Goal: Task Accomplishment & Management: Manage account settings

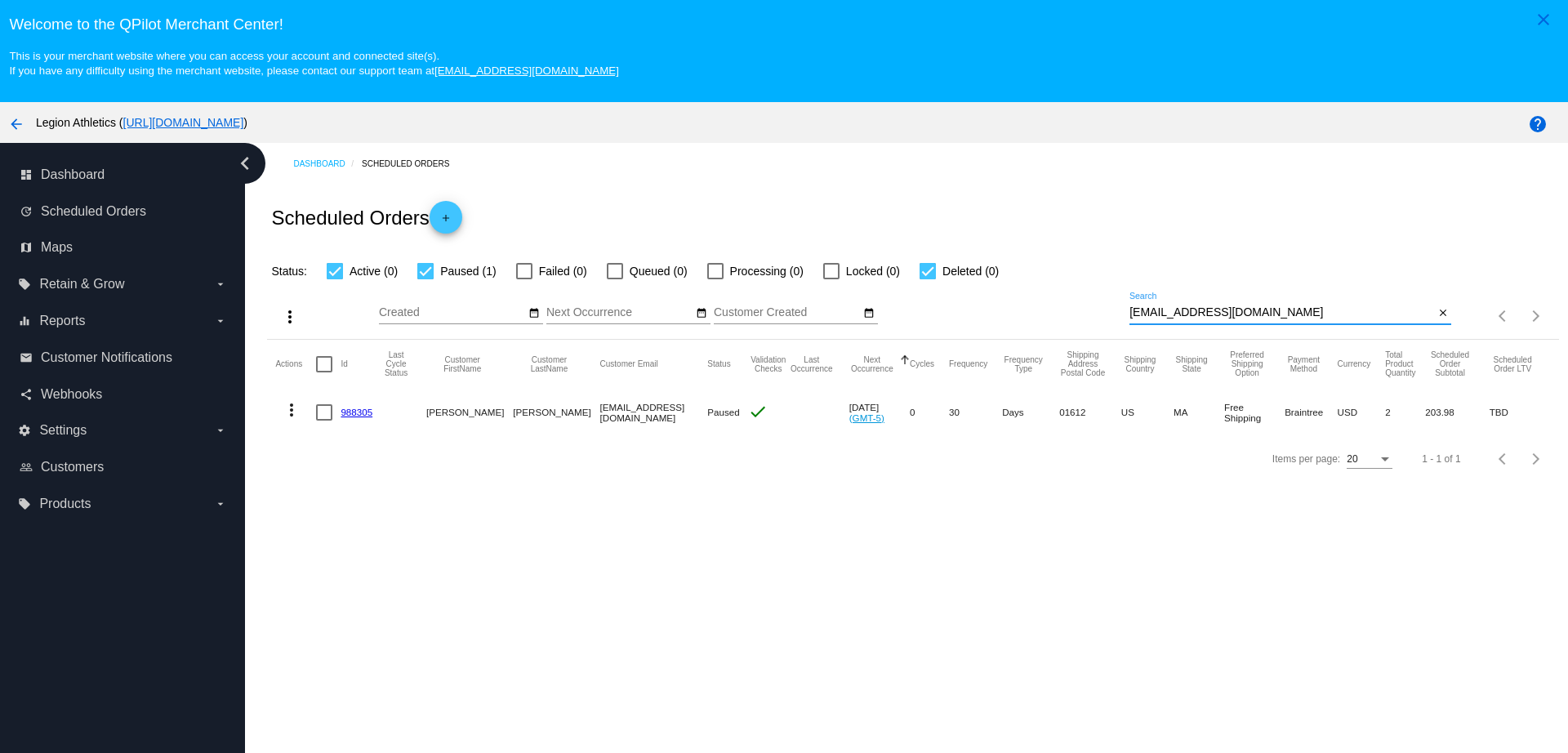
click at [1112, 283] on div "more_vert Aug Jan Feb Mar Apr 1" at bounding box center [912, 310] width 1292 height 58
type input "louieballman@hotmail.com"
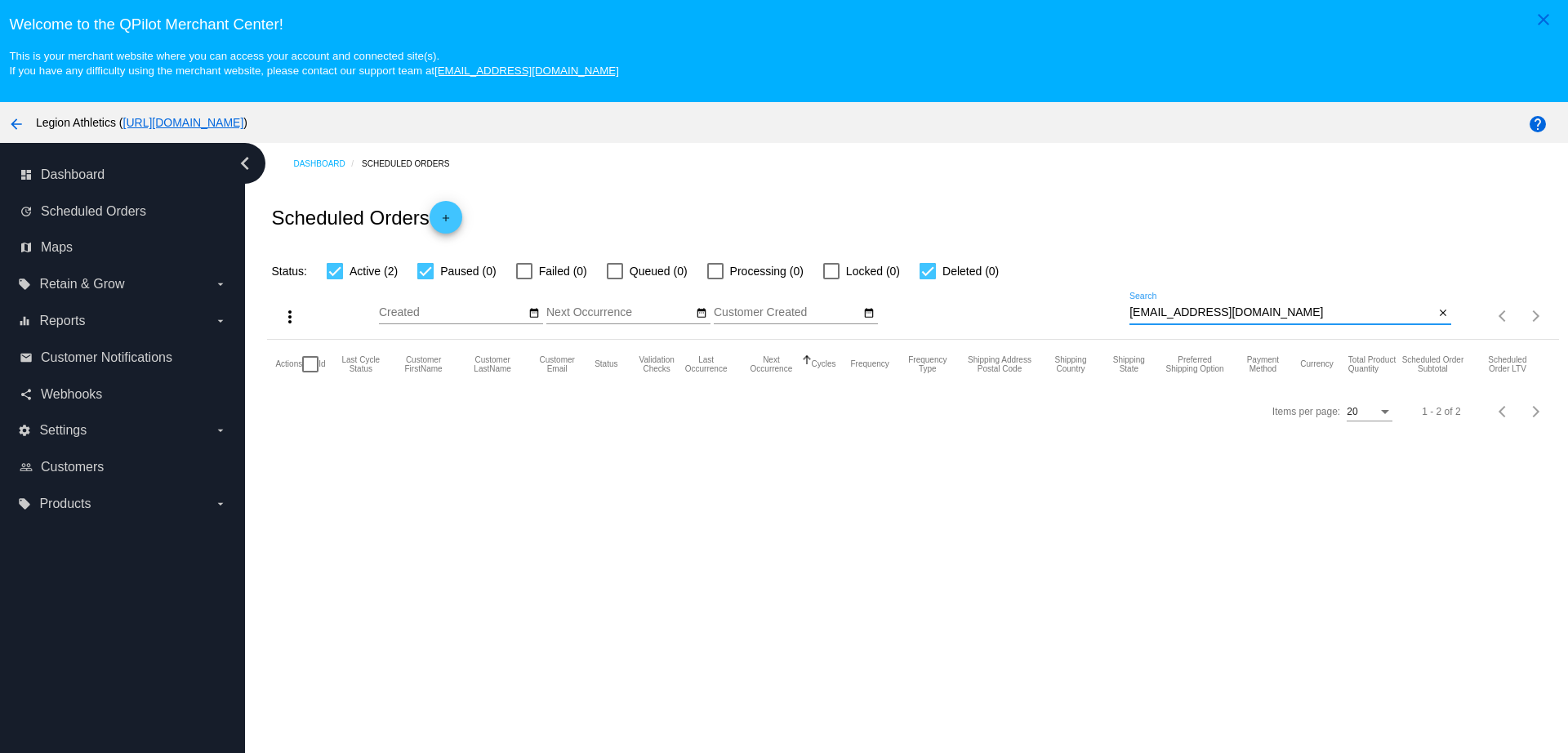
click at [374, 276] on span "Active (2)" at bounding box center [373, 271] width 49 height 20
click at [335, 280] on input "Active (2)" at bounding box center [334, 280] width 1 height 1
click at [361, 281] on div "more_vert Aug Jan Feb Mar Apr 1" at bounding box center [912, 310] width 1292 height 58
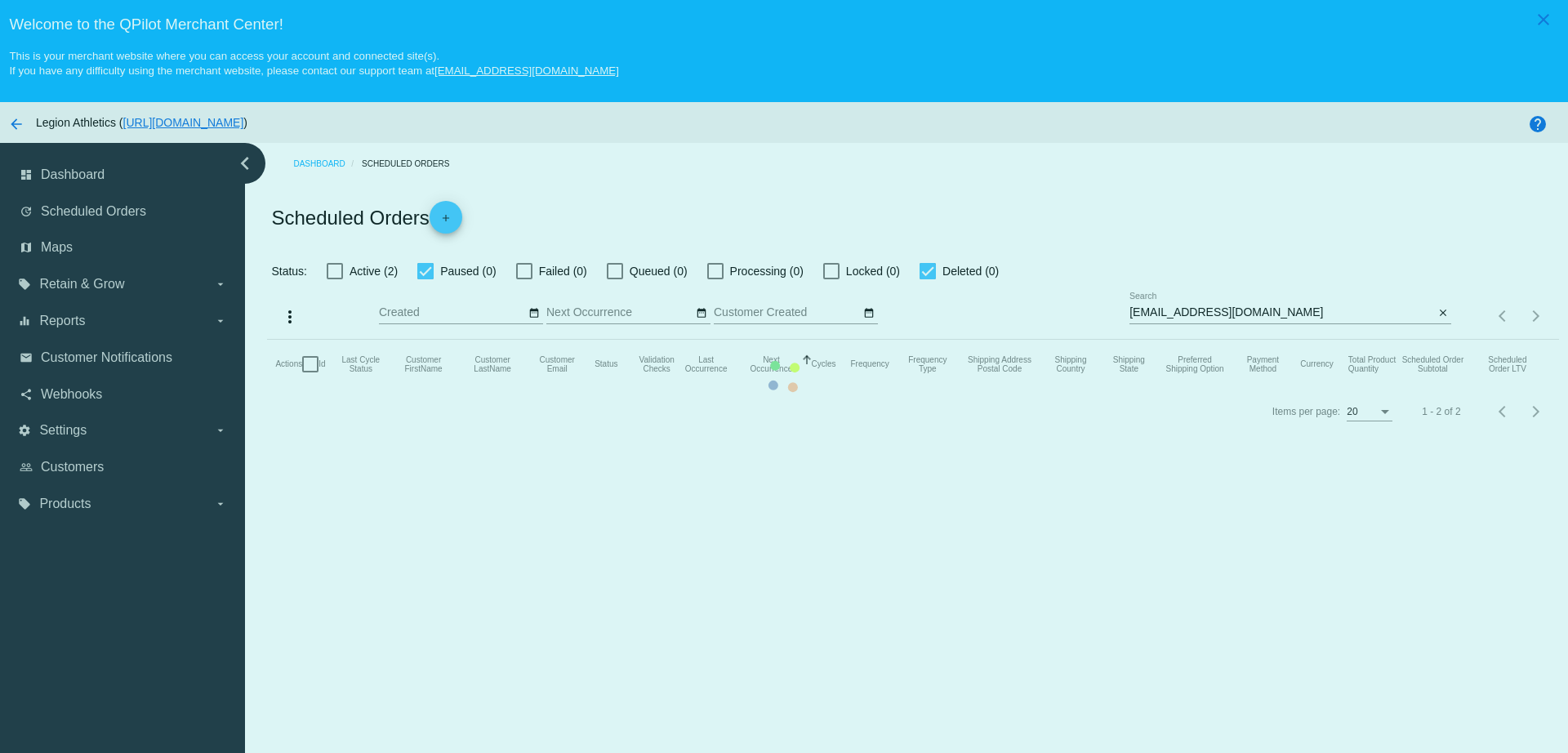
click at [360, 340] on mat-table "Actions Id Last Cycle Status Customer FirstName Customer LastName Customer Emai…" at bounding box center [912, 364] width 1292 height 49
click at [358, 340] on mat-table "Actions Id Last Cycle Status Customer FirstName Customer LastName Customer Emai…" at bounding box center [912, 364] width 1292 height 49
click at [343, 340] on mat-table "Actions Id Last Cycle Status Customer FirstName Customer LastName Customer Emai…" at bounding box center [912, 364] width 1292 height 49
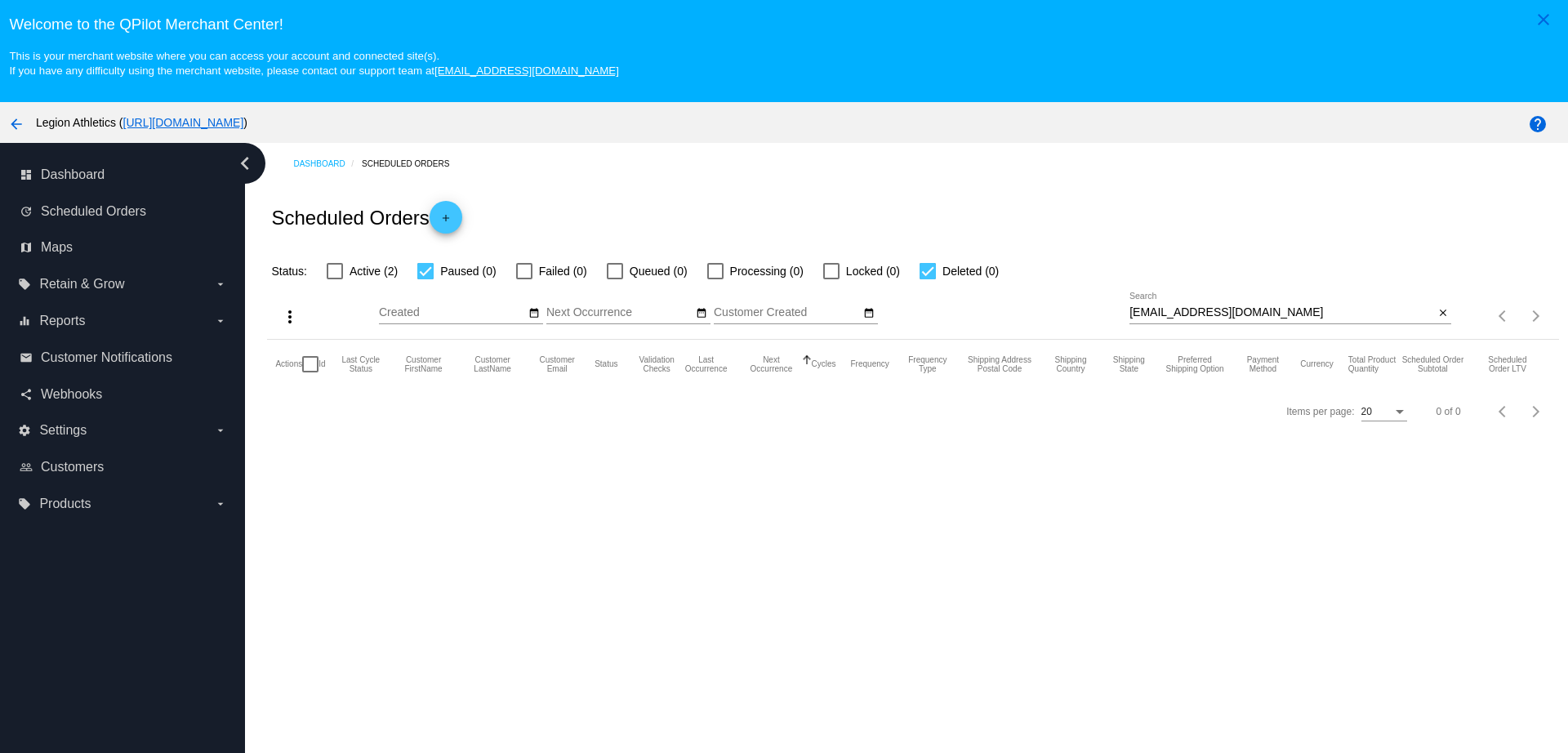
click at [339, 280] on label "Active (2)" at bounding box center [362, 271] width 71 height 20
click at [335, 280] on input "Active (2)" at bounding box center [334, 280] width 1 height 1
checkbox input "true"
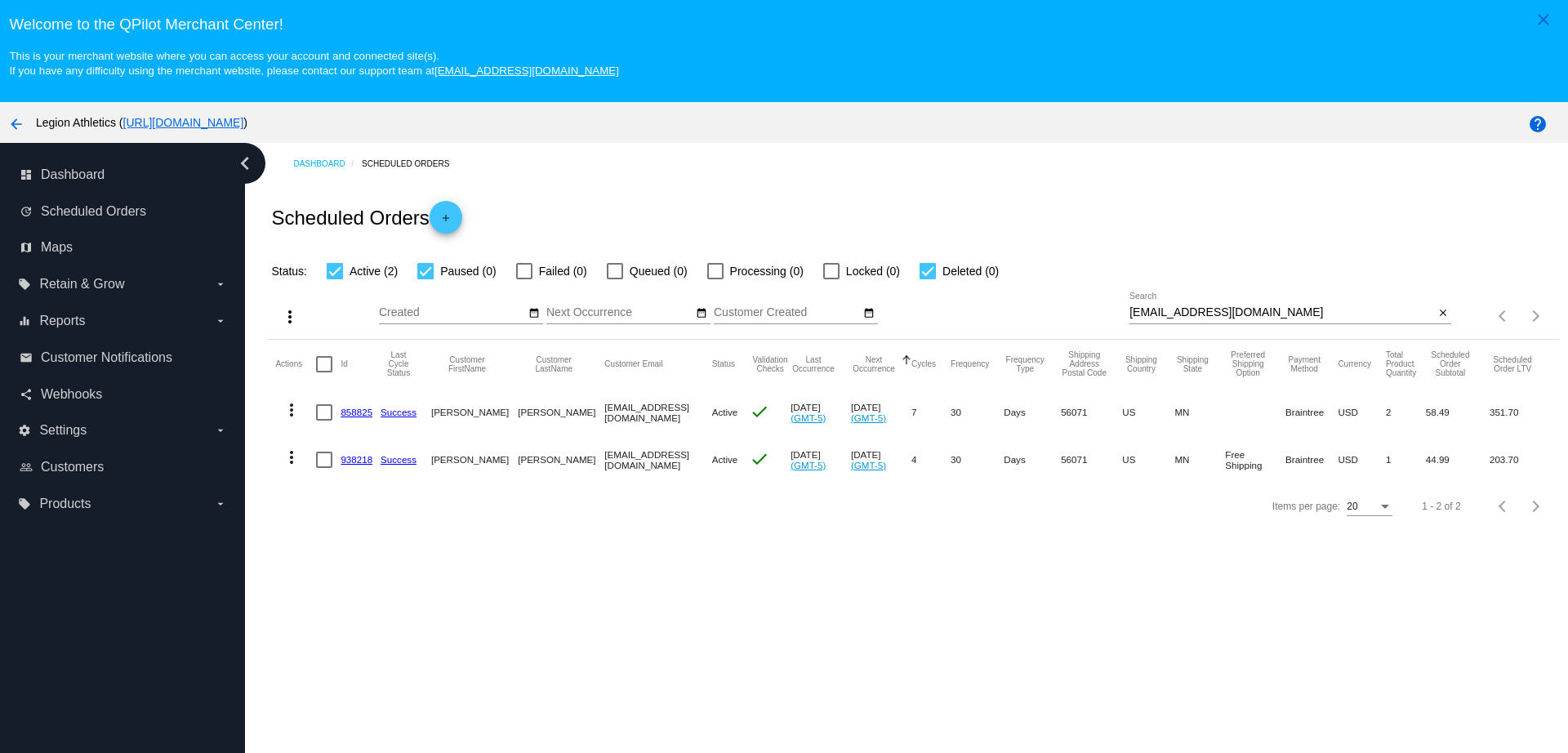
click at [359, 417] on link "858825" at bounding box center [356, 412] width 32 height 10
click at [366, 462] on link "938218" at bounding box center [356, 460] width 32 height 10
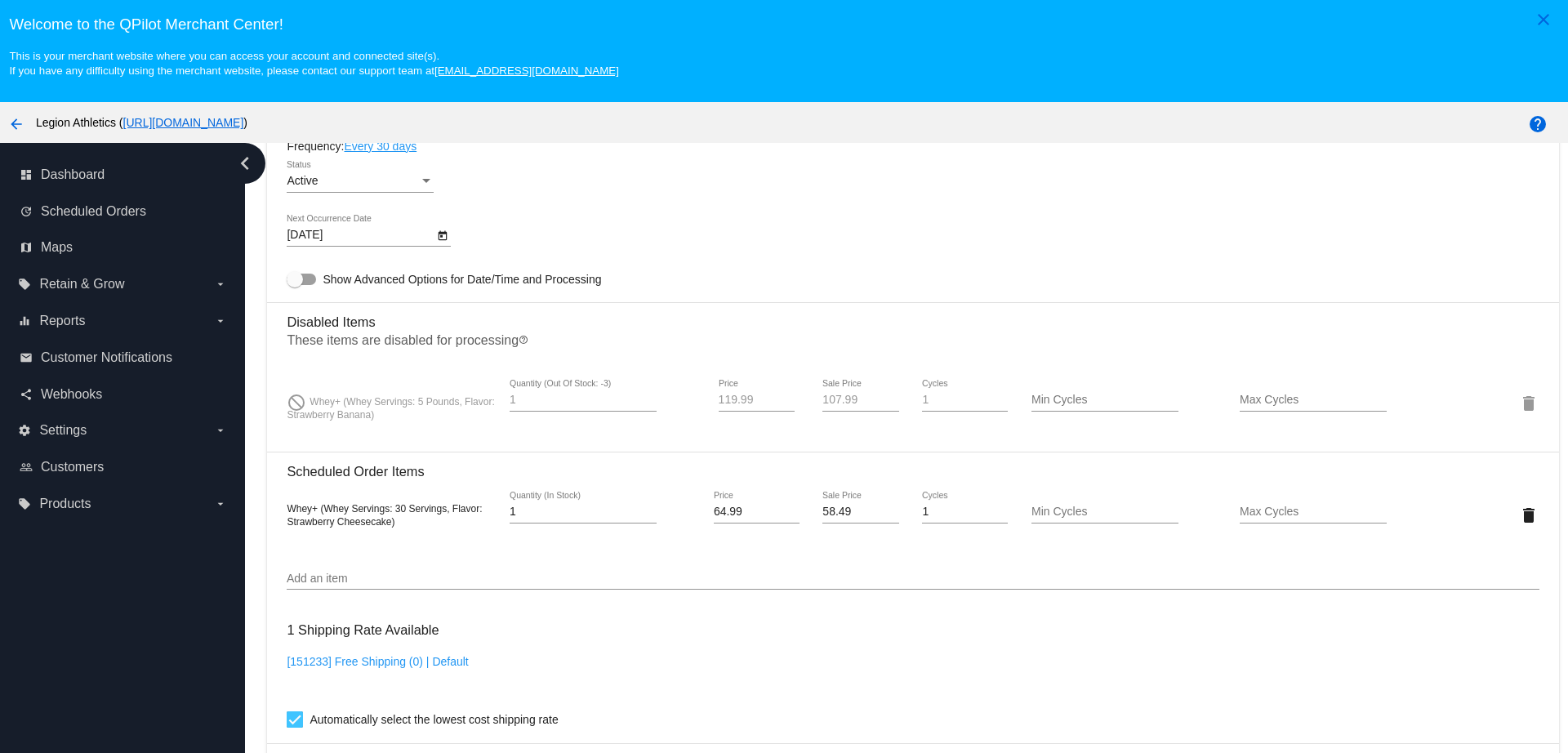
scroll to position [1225, 0]
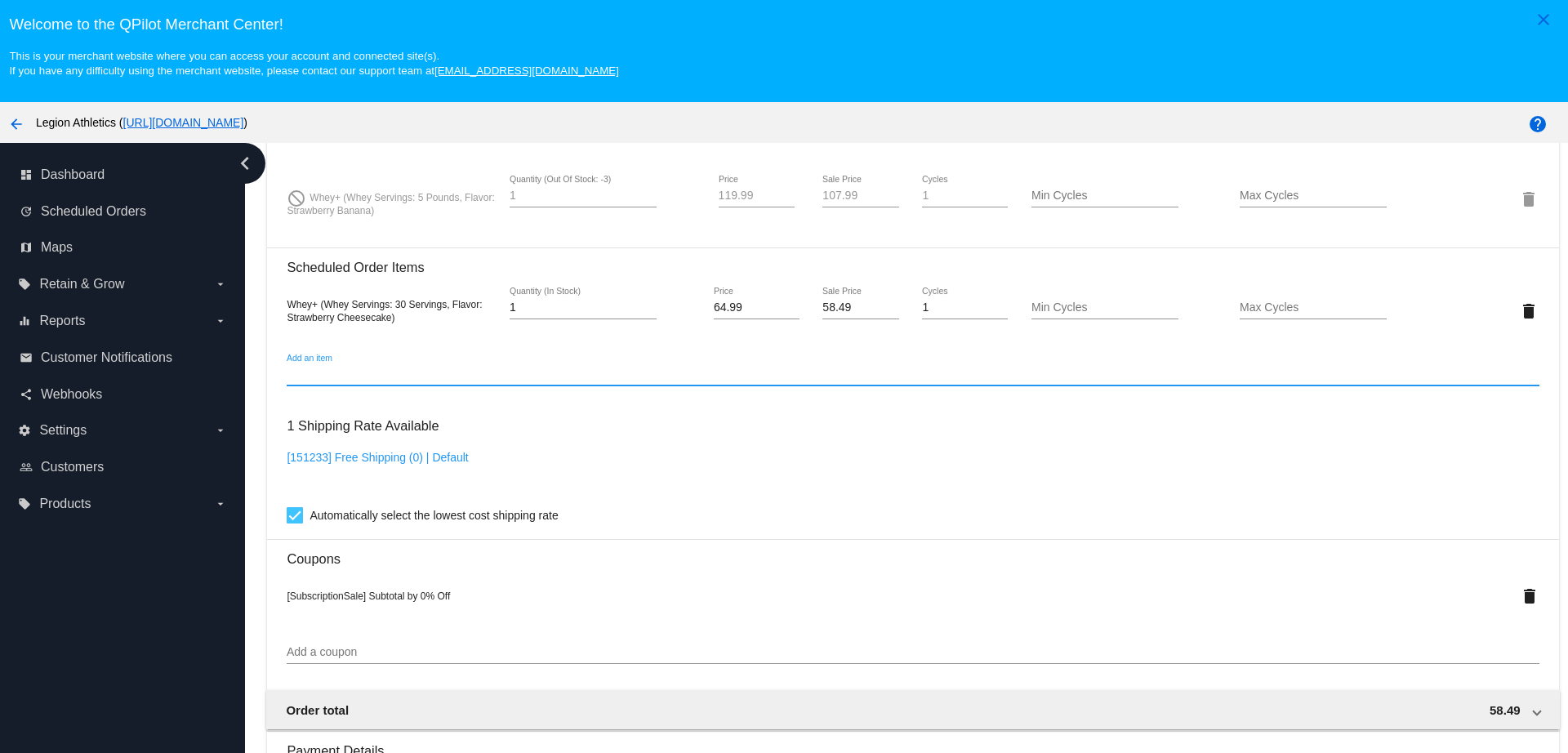
click at [428, 373] on input "Add an item" at bounding box center [912, 374] width 1253 height 13
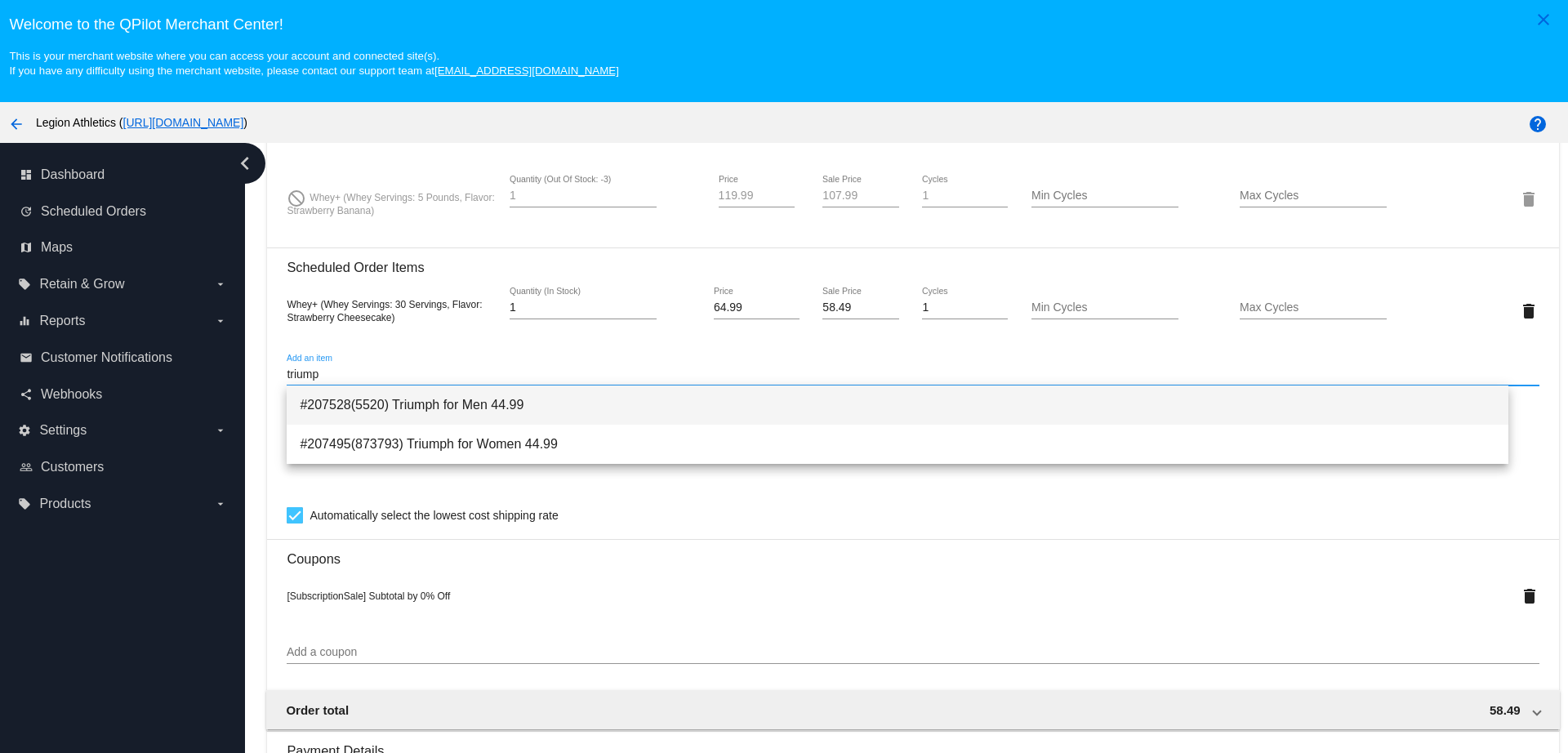
type input "triump"
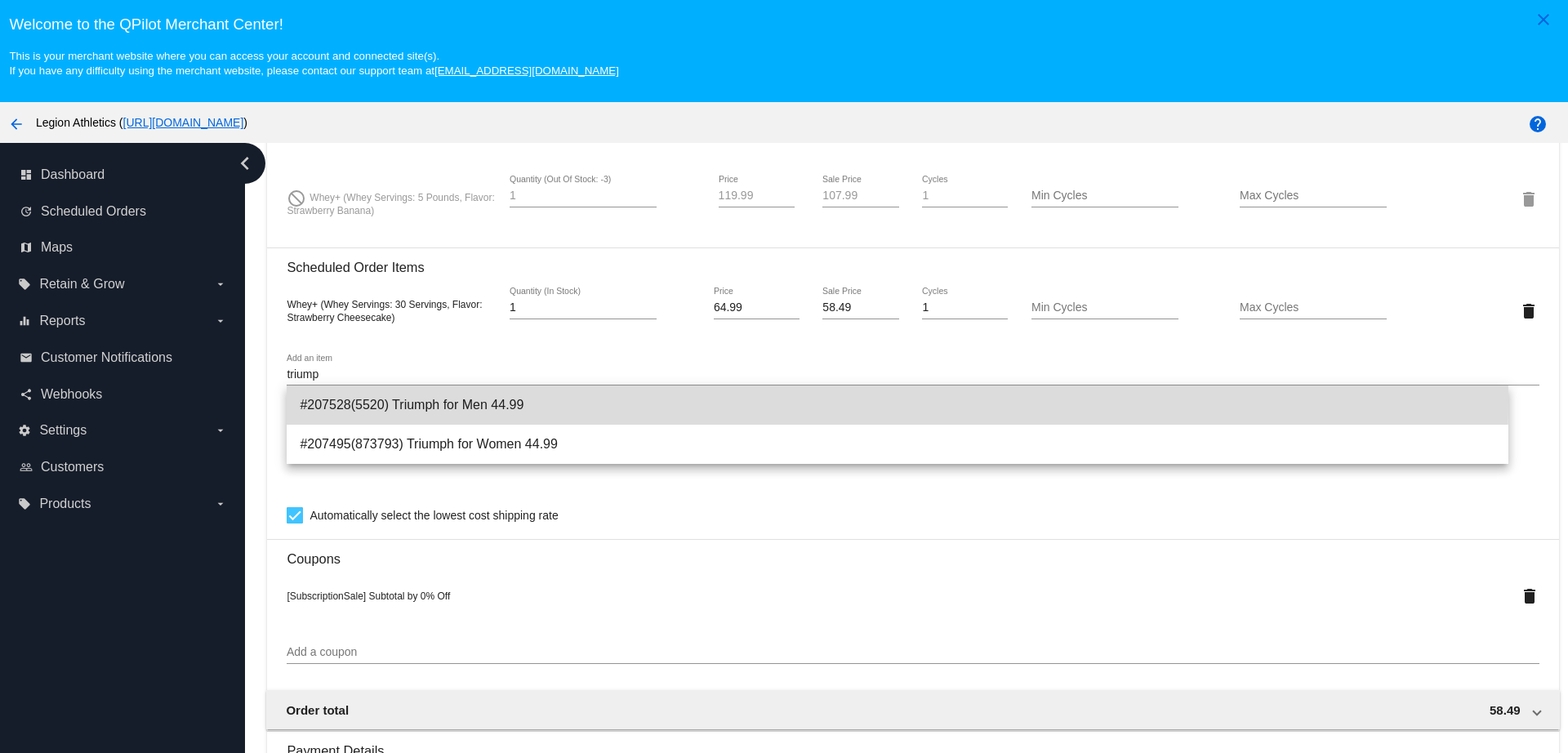
click at [445, 400] on span "#207528(5520) Triumph for Men 44.99" at bounding box center [897, 405] width 1195 height 39
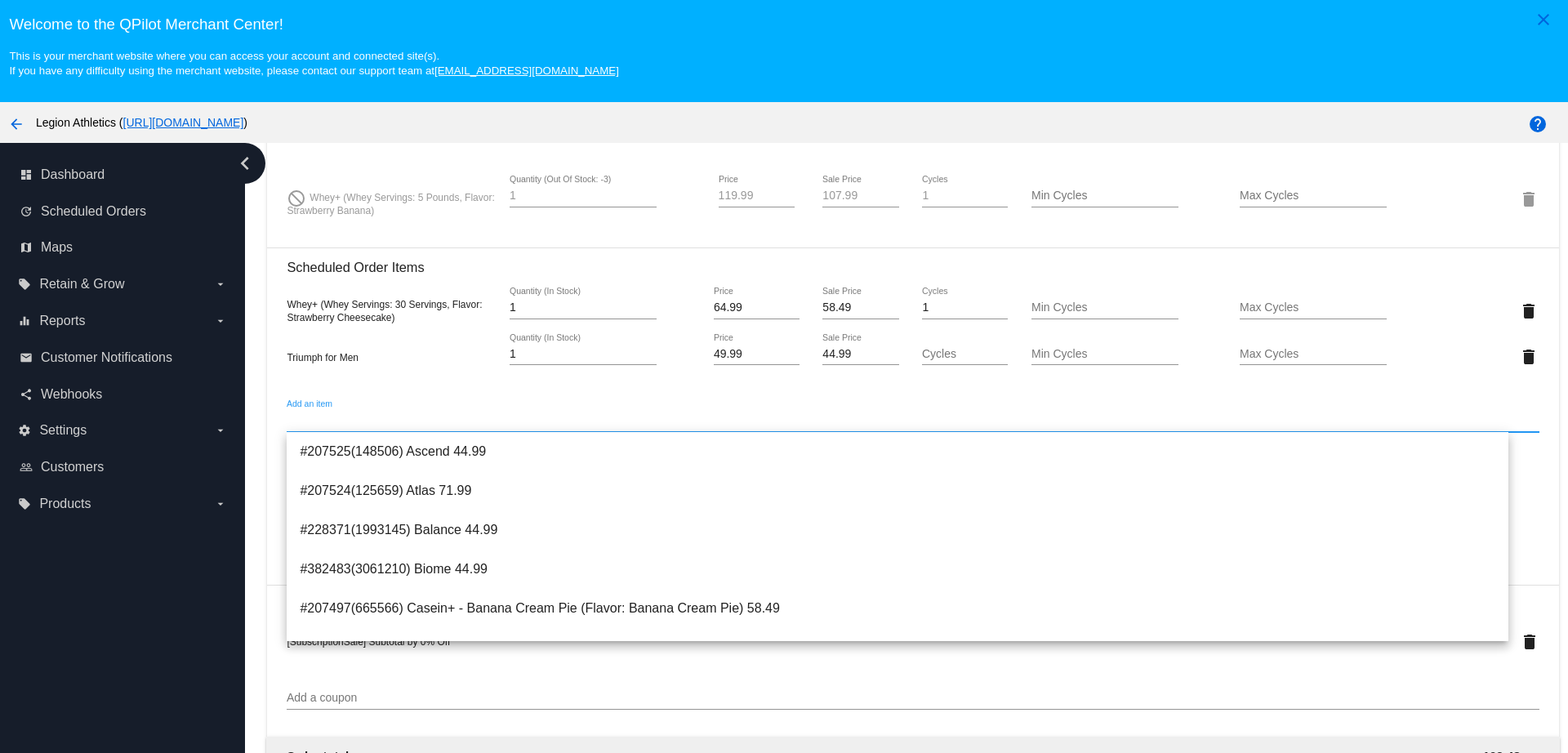
click at [479, 248] on h3 "Scheduled Order Items" at bounding box center [912, 261] width 1253 height 28
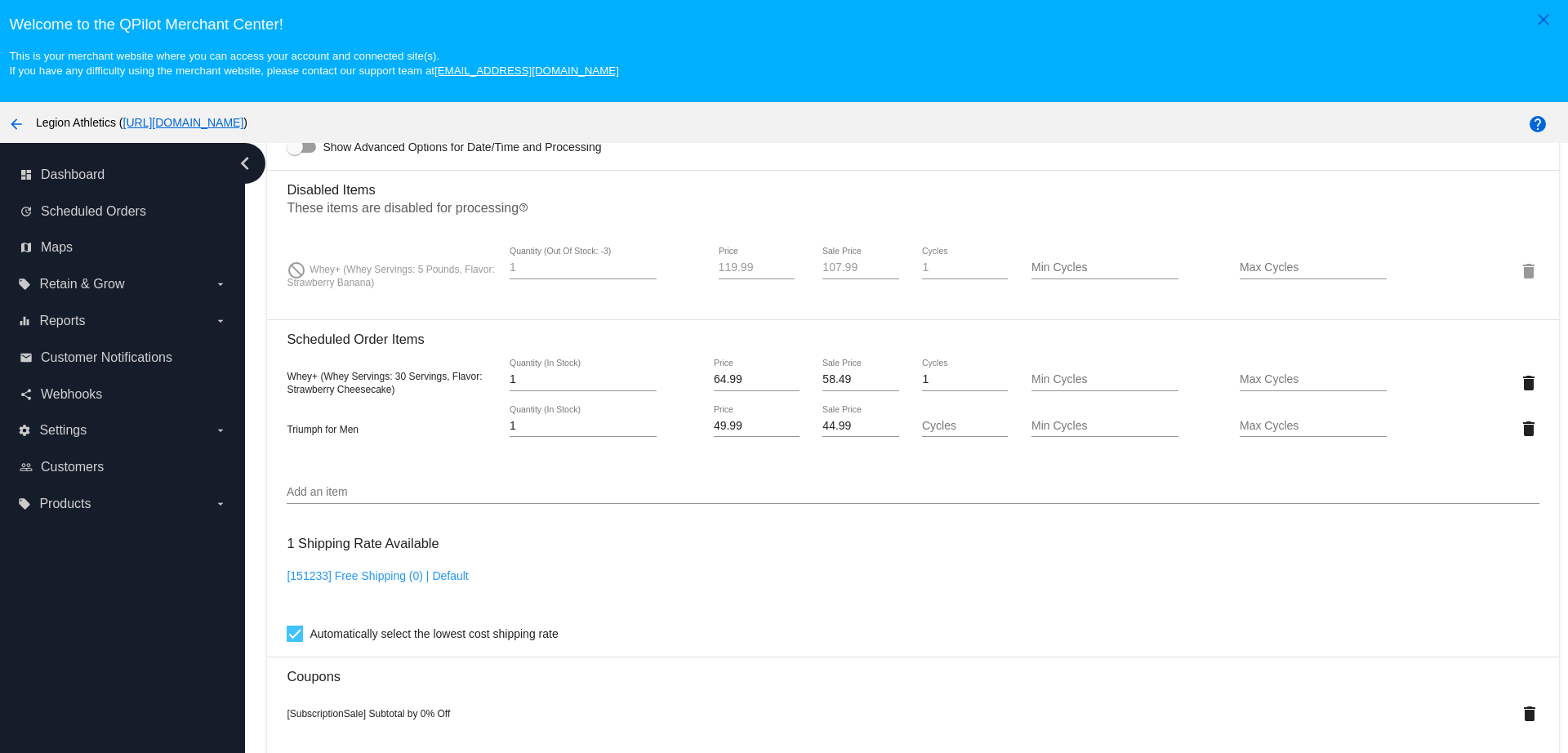
scroll to position [1123, 0]
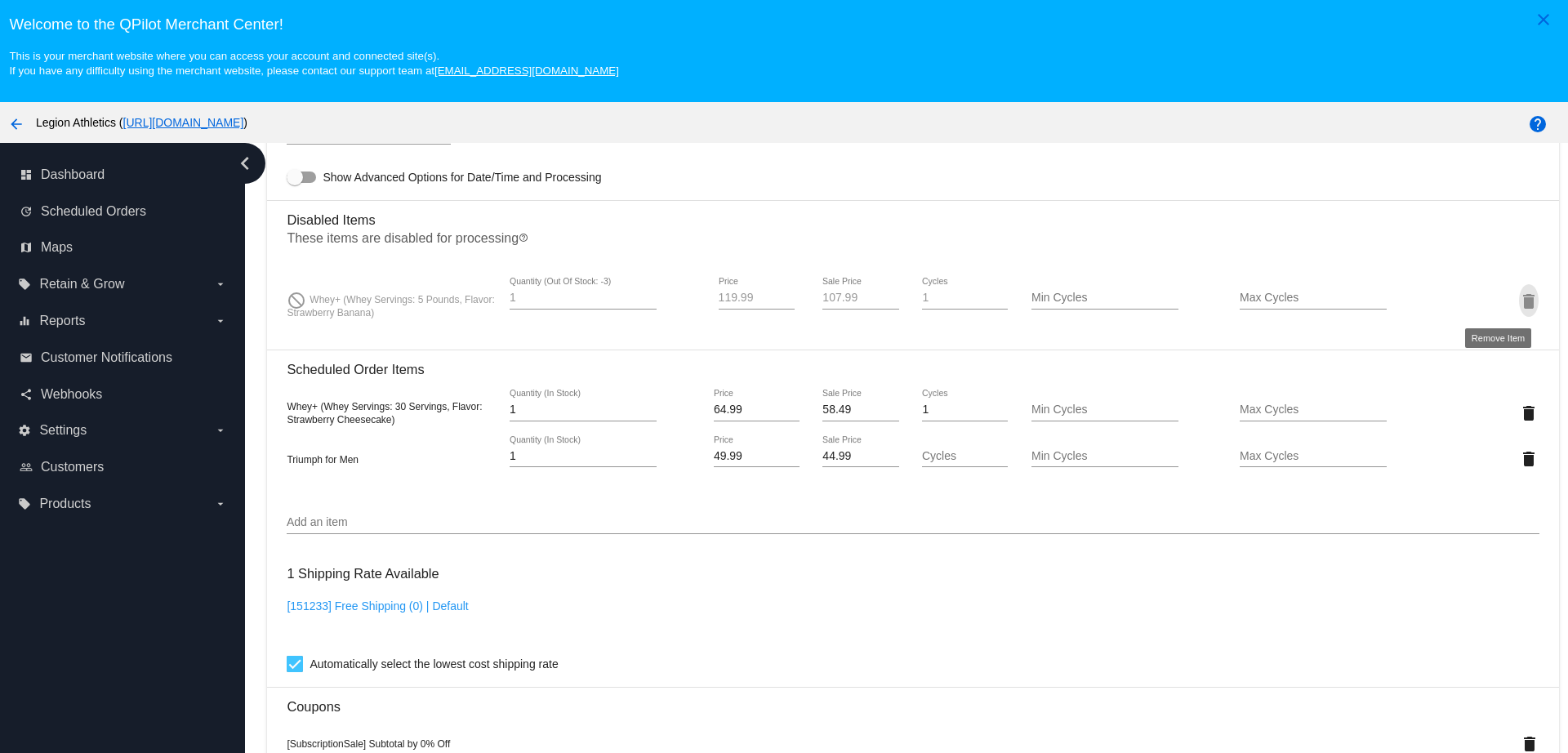
click at [1519, 301] on mat-icon "delete" at bounding box center [1529, 301] width 20 height 20
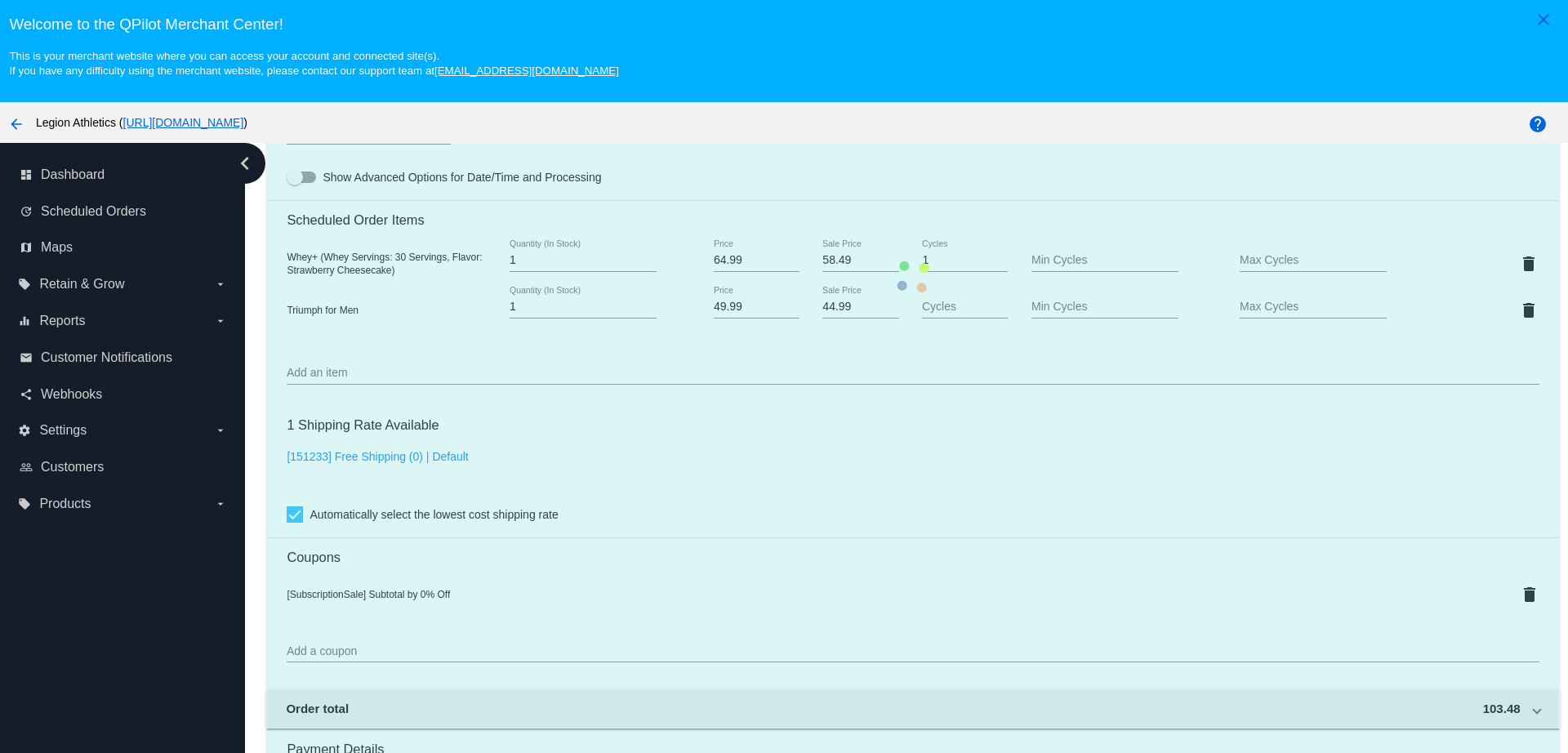
scroll to position [1021, 0]
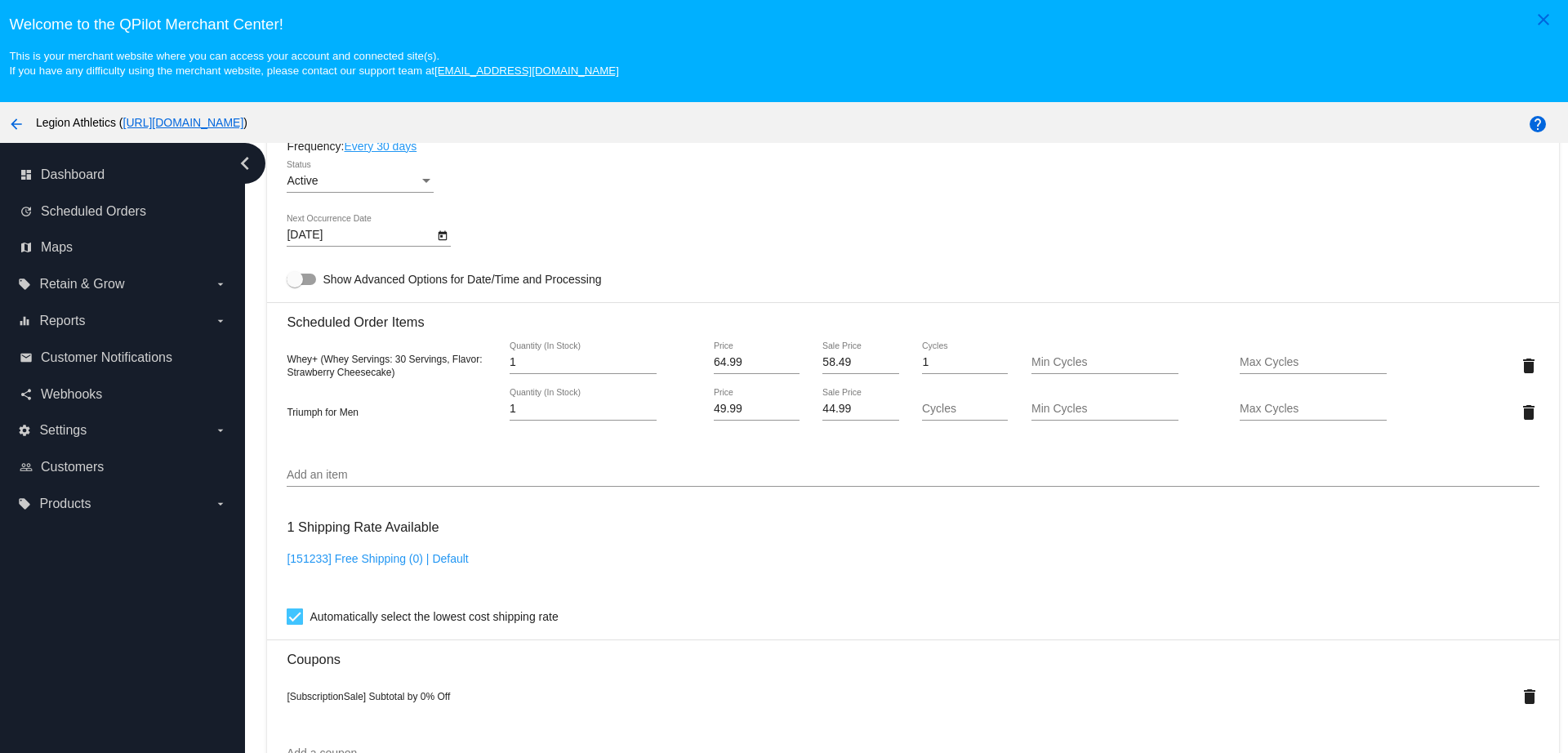
click at [841, 365] on input "58.49" at bounding box center [860, 362] width 76 height 13
type input "55.25"
click at [833, 211] on mat-card "Customer 5155876: Louis Ballman louieballman@hotmail.com Customer Shipping Ente…" at bounding box center [912, 379] width 1292 height 1737
click at [843, 409] on input "44.99" at bounding box center [860, 408] width 76 height 13
type input "42.49"
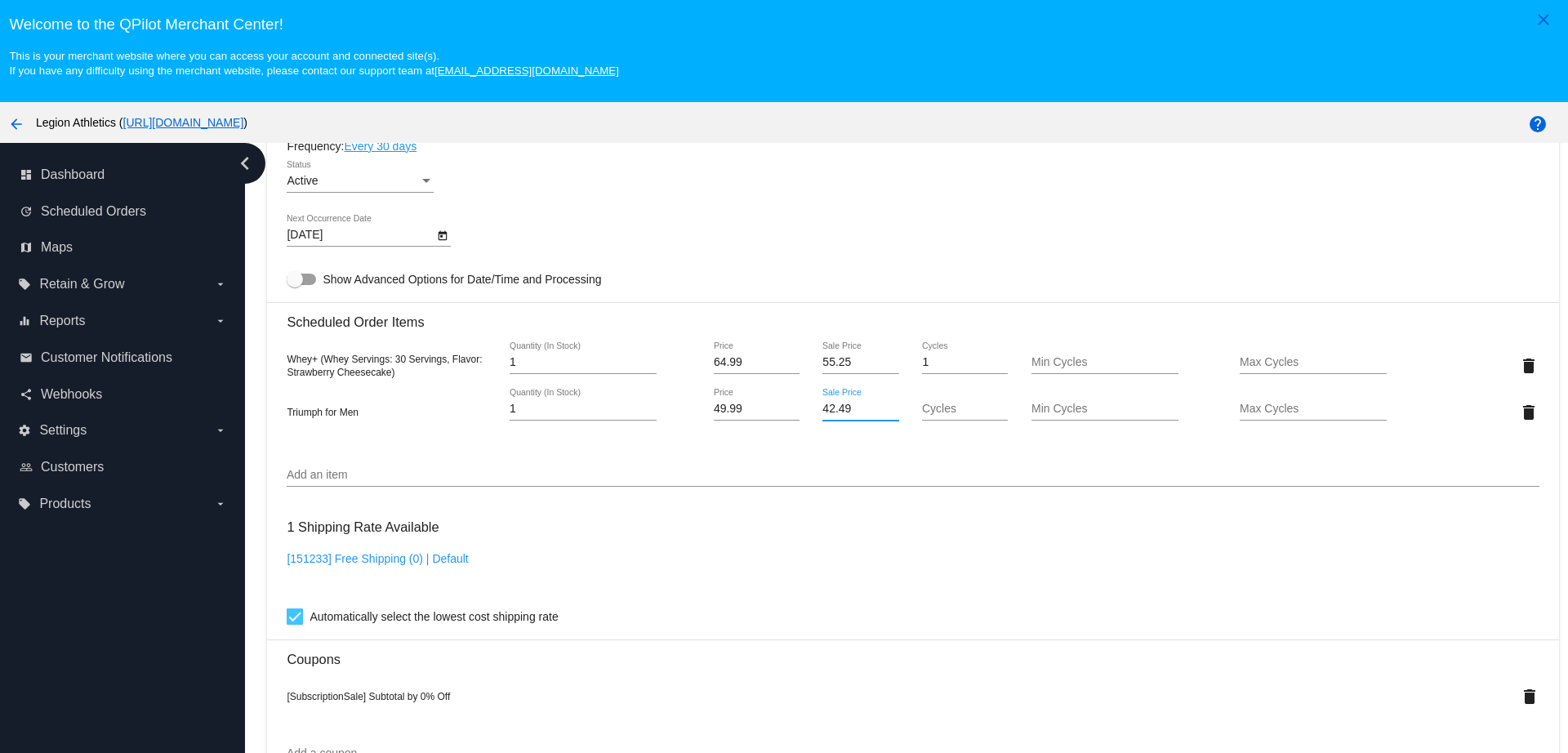
click at [936, 147] on mat-card "Customer 5155876: Louis Ballman louieballman@hotmail.com Customer Shipping Ente…" at bounding box center [912, 379] width 1292 height 1737
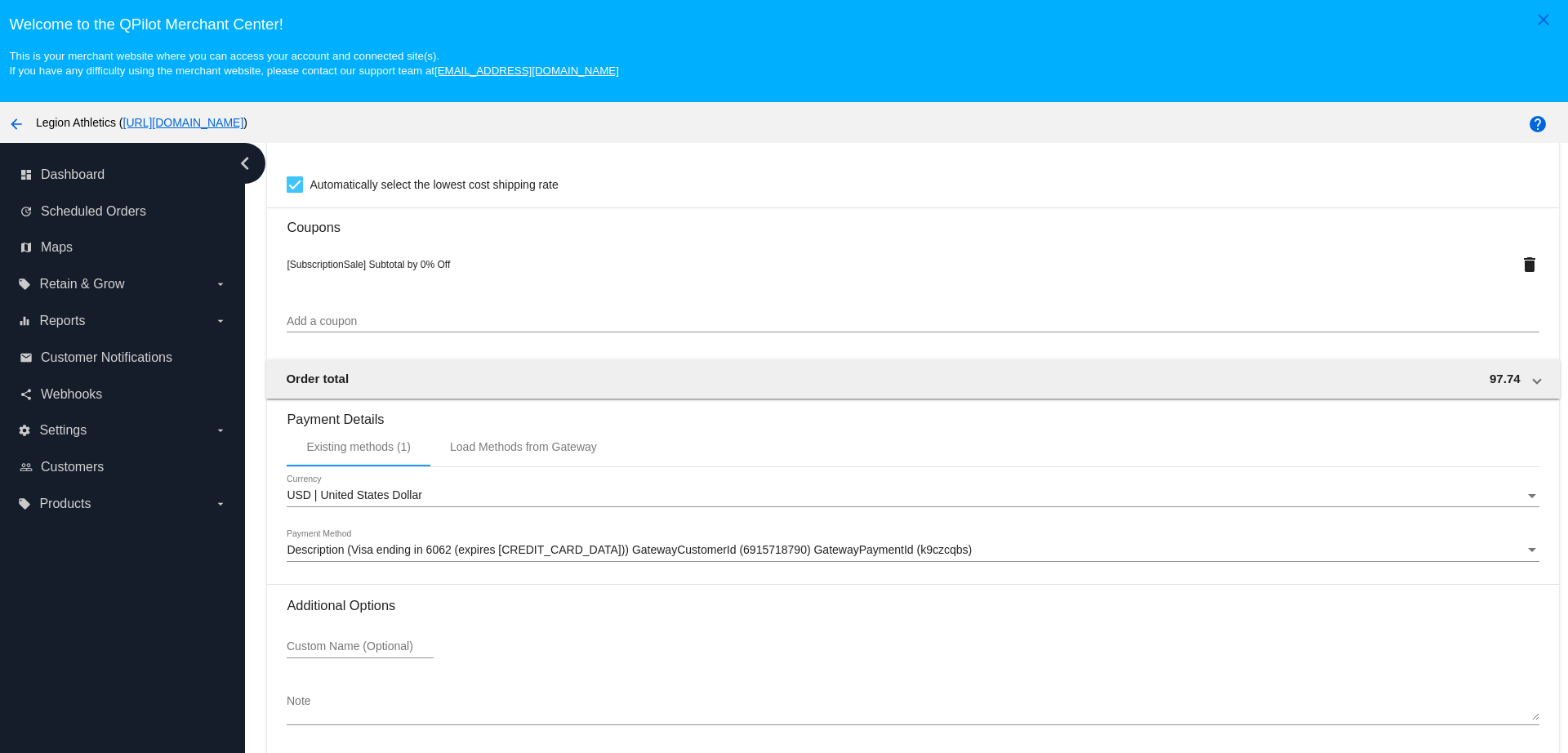
scroll to position [102, 0]
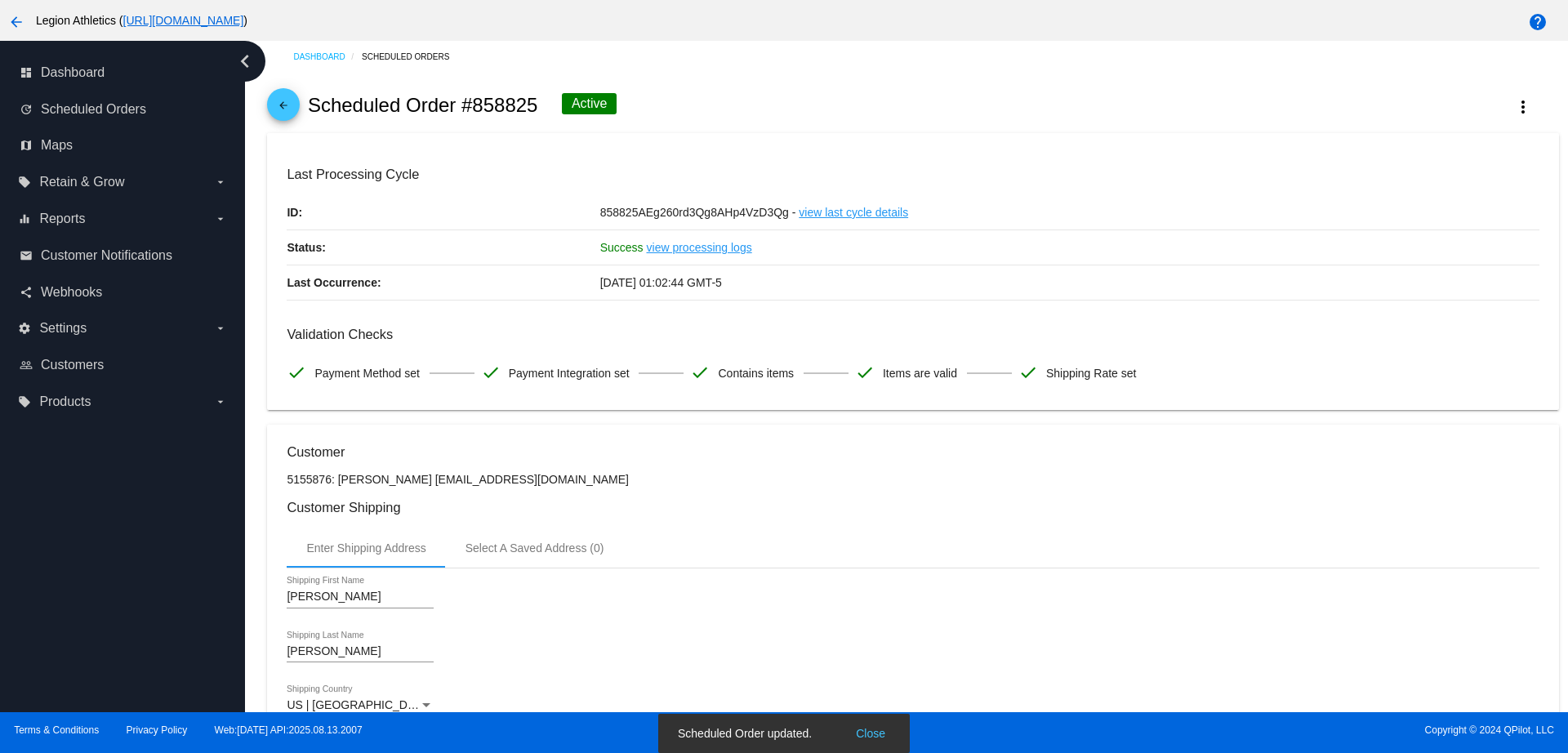
scroll to position [0, 0]
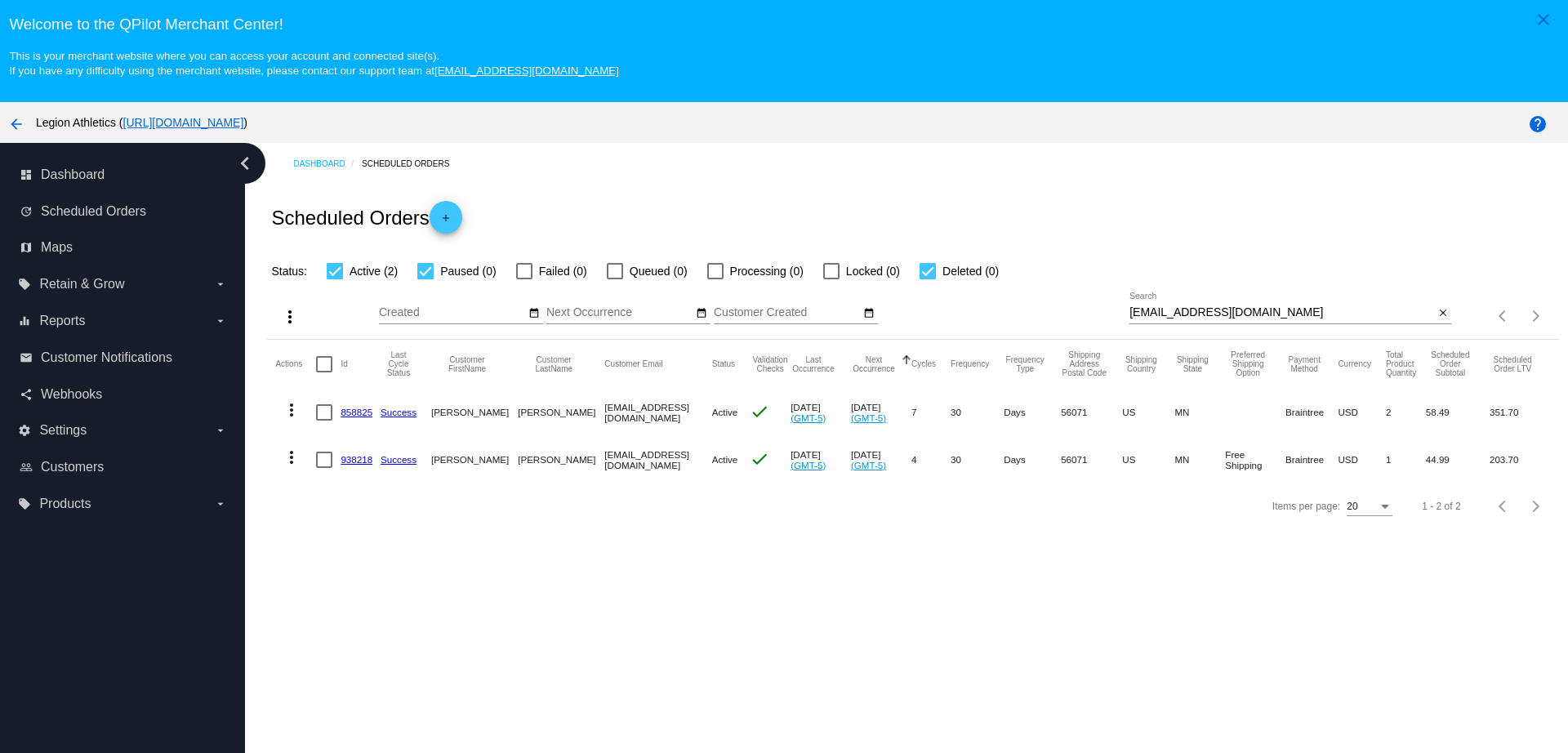
click at [349, 407] on link "858825" at bounding box center [356, 412] width 32 height 10
click at [363, 464] on link "938218" at bounding box center [356, 460] width 32 height 10
click at [321, 464] on div at bounding box center [324, 460] width 16 height 16
click at [323, 468] on input "checkbox" at bounding box center [323, 468] width 1 height 1
checkbox input "true"
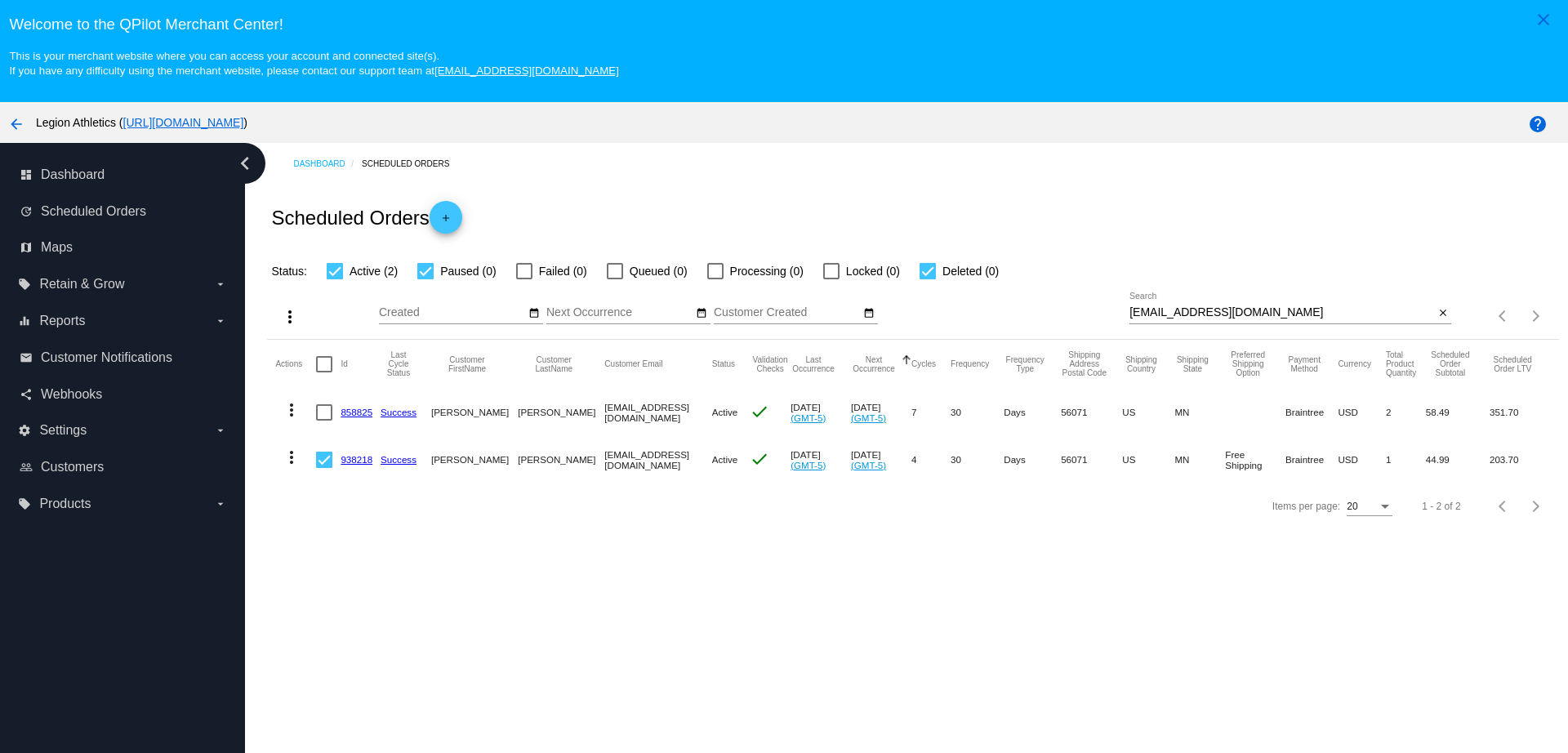
click at [289, 455] on mat-icon "more_vert" at bounding box center [291, 457] width 20 height 20
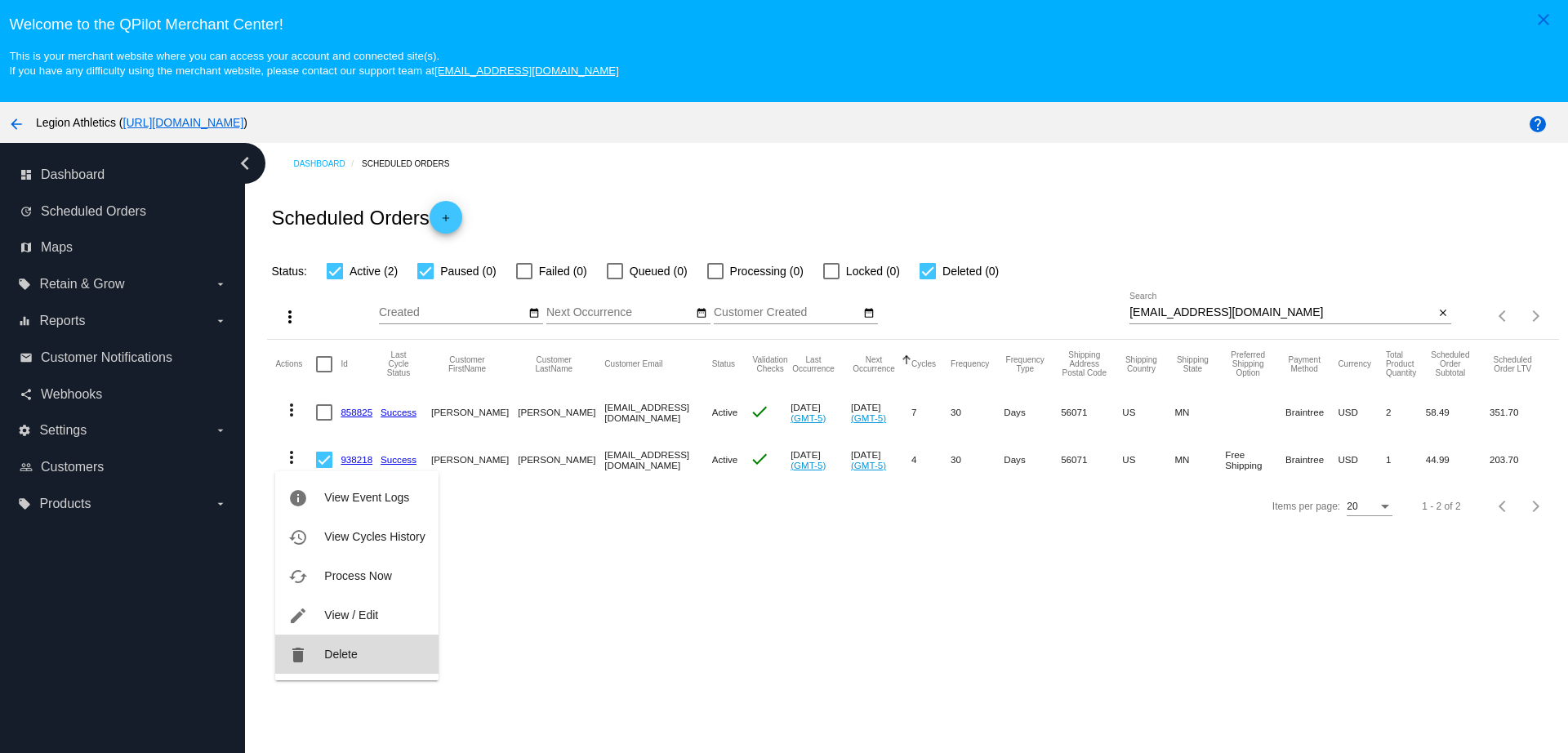
click at [373, 664] on button "delete Delete" at bounding box center [356, 654] width 163 height 39
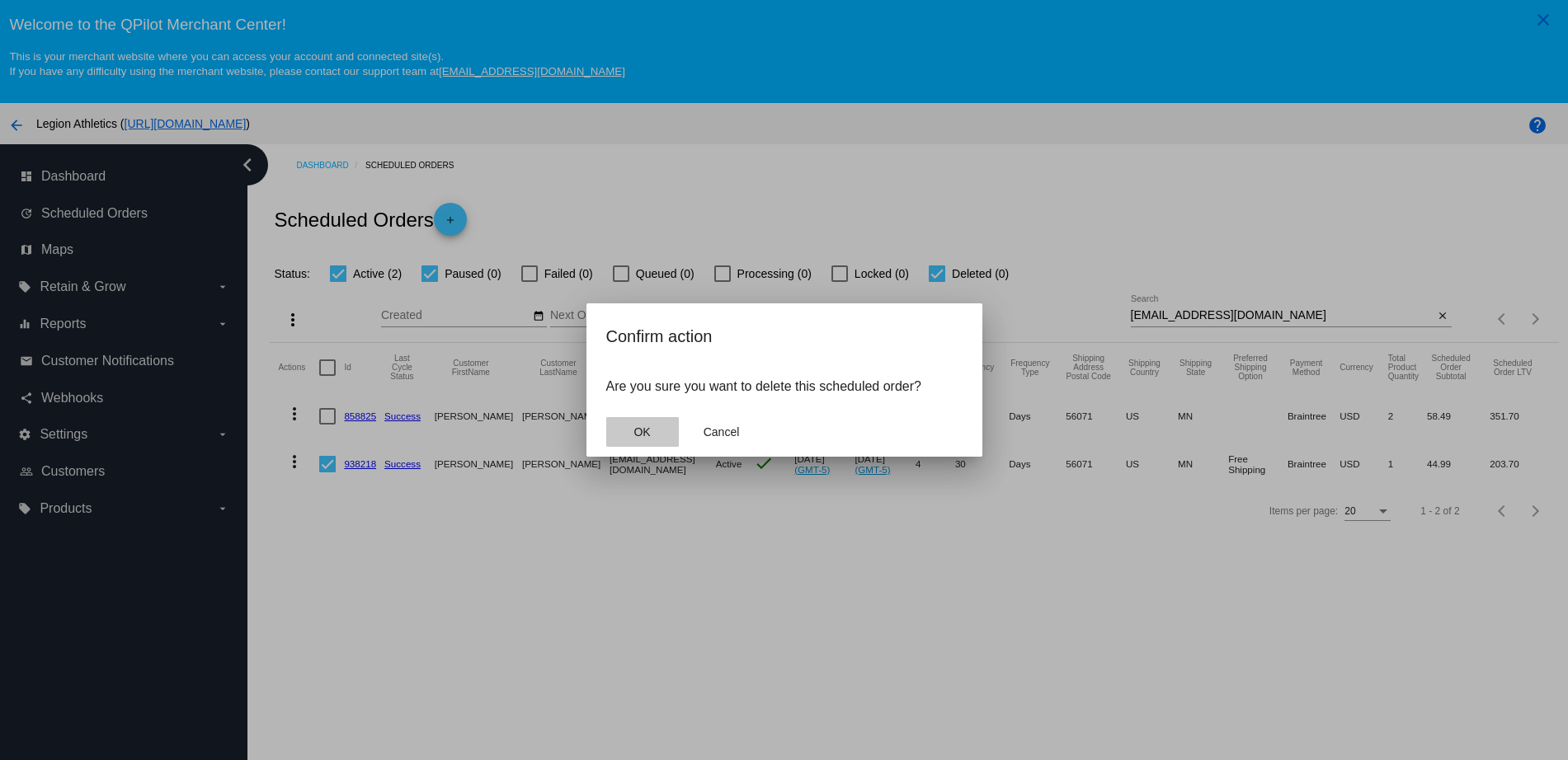
click at [639, 432] on span "OK" at bounding box center [641, 431] width 16 height 13
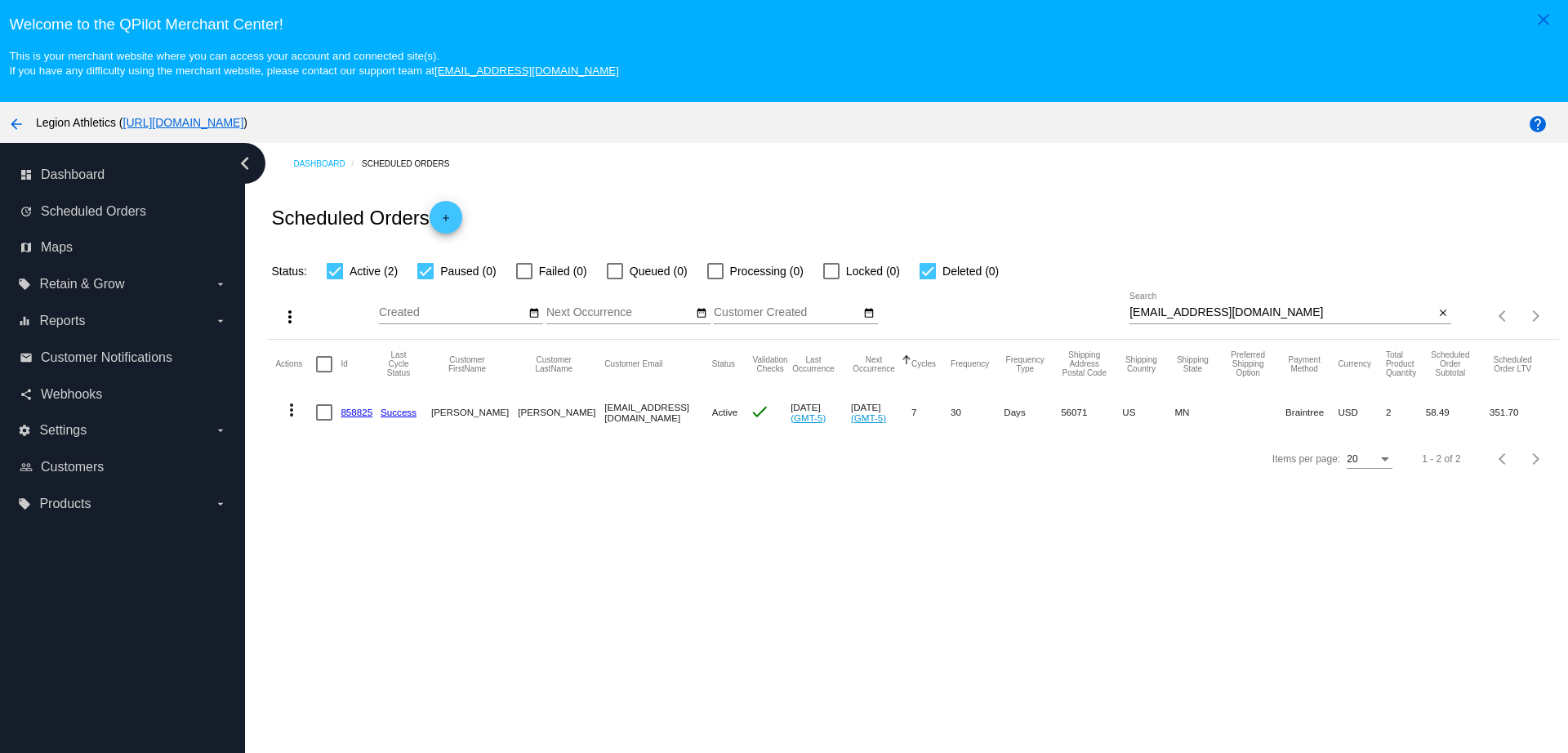
click at [368, 414] on link "858825" at bounding box center [356, 412] width 32 height 10
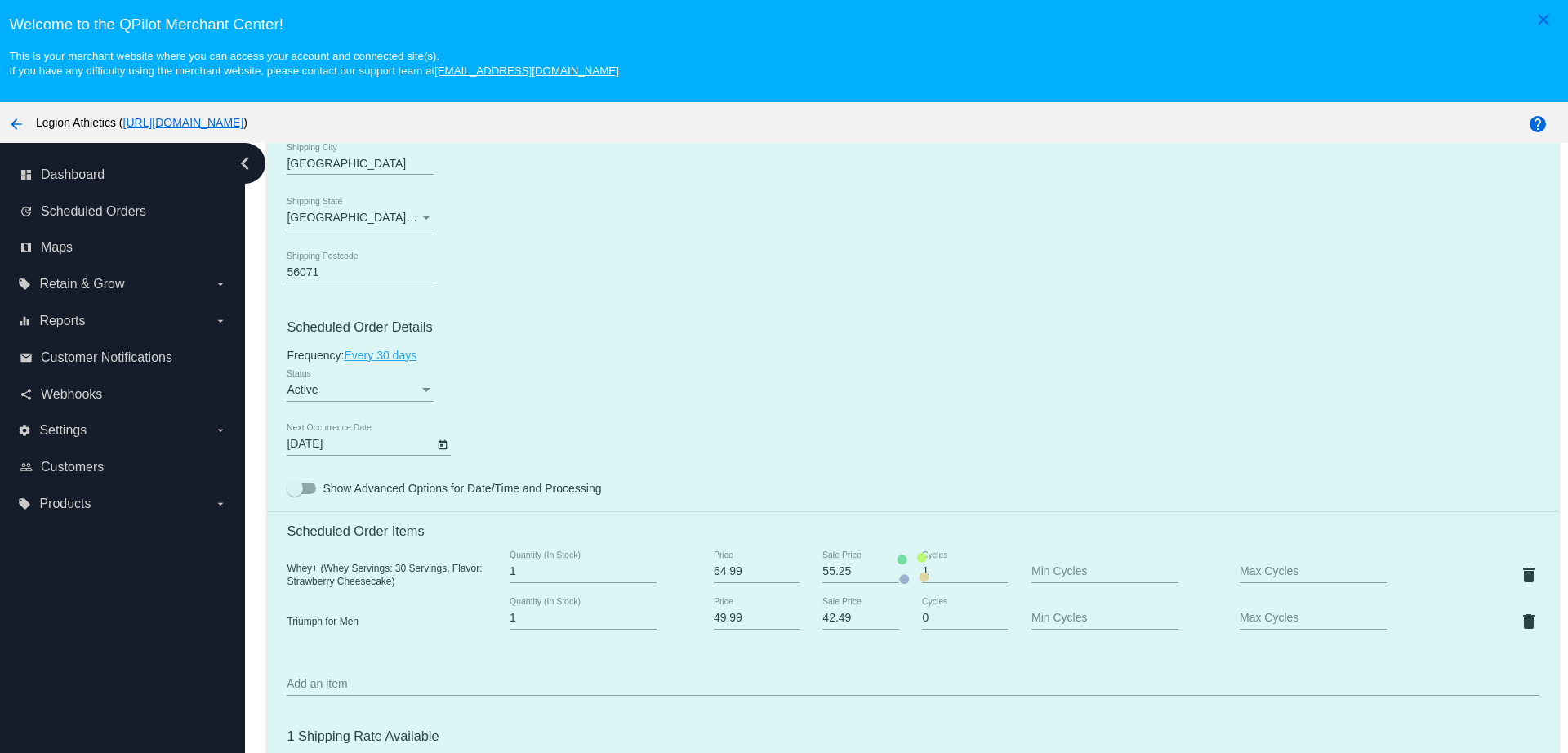
scroll to position [817, 0]
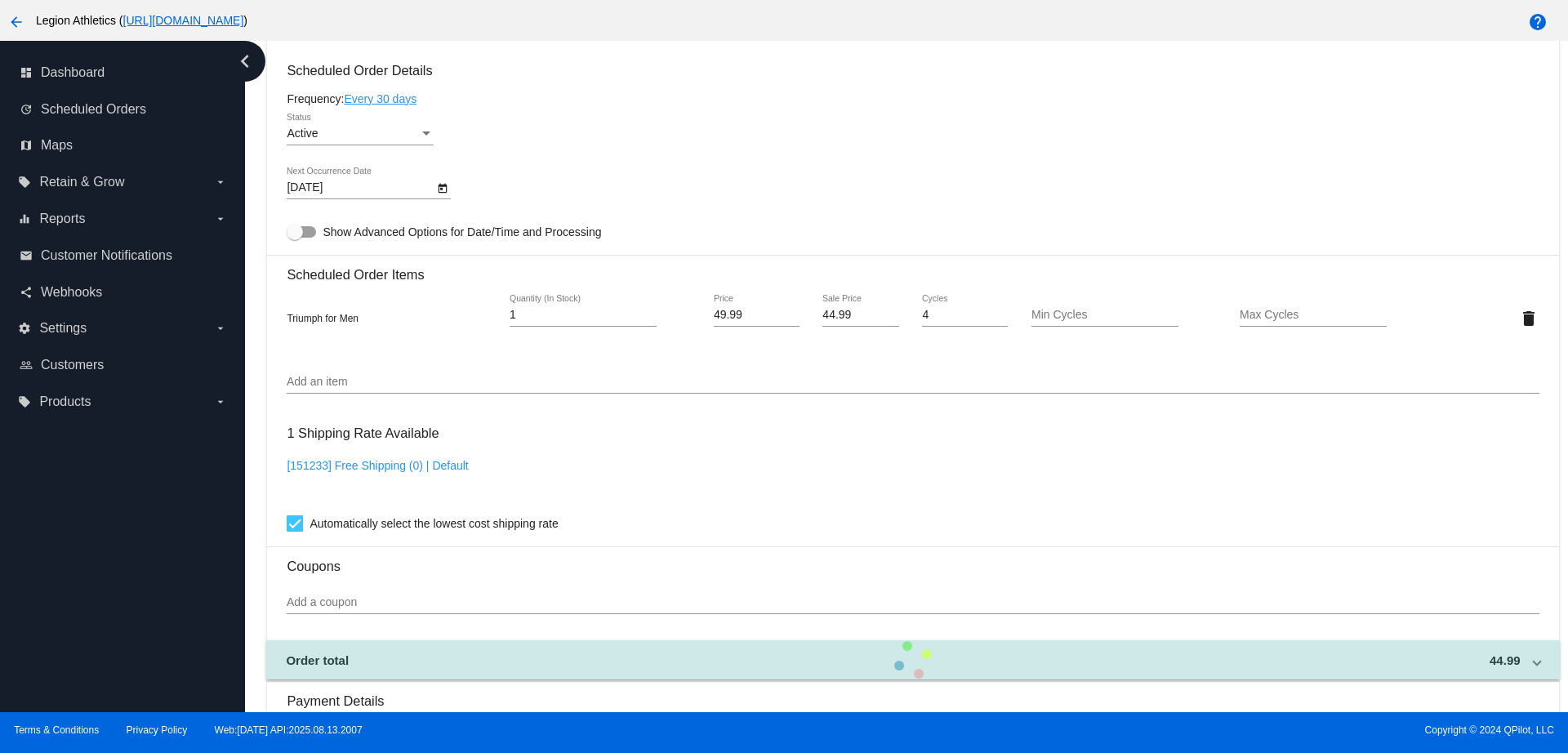
scroll to position [919, 0]
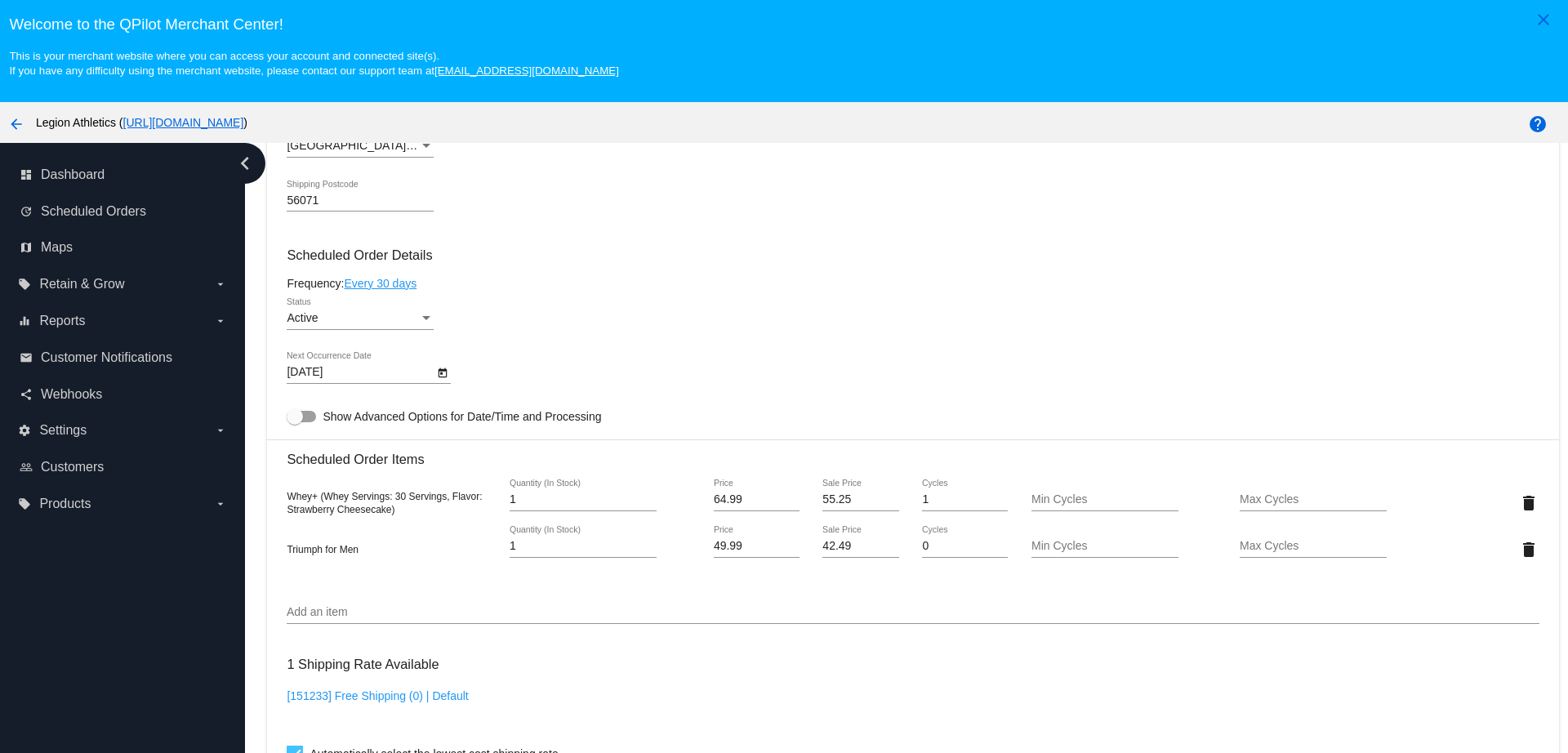
scroll to position [919, 0]
